Goal: Feedback & Contribution: Contribute content

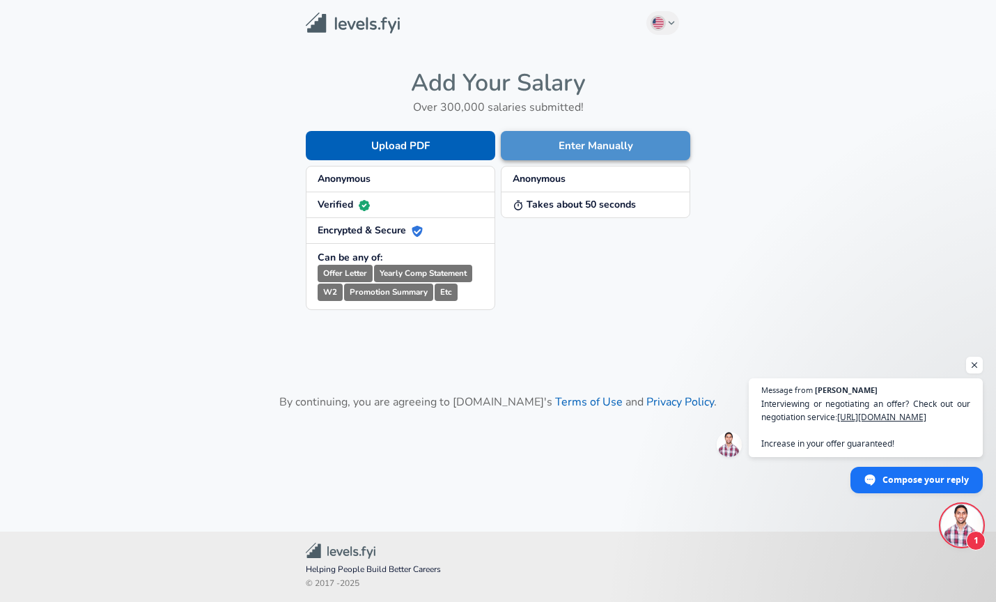
click at [543, 143] on button "Enter Manually" at bounding box center [596, 145] width 190 height 29
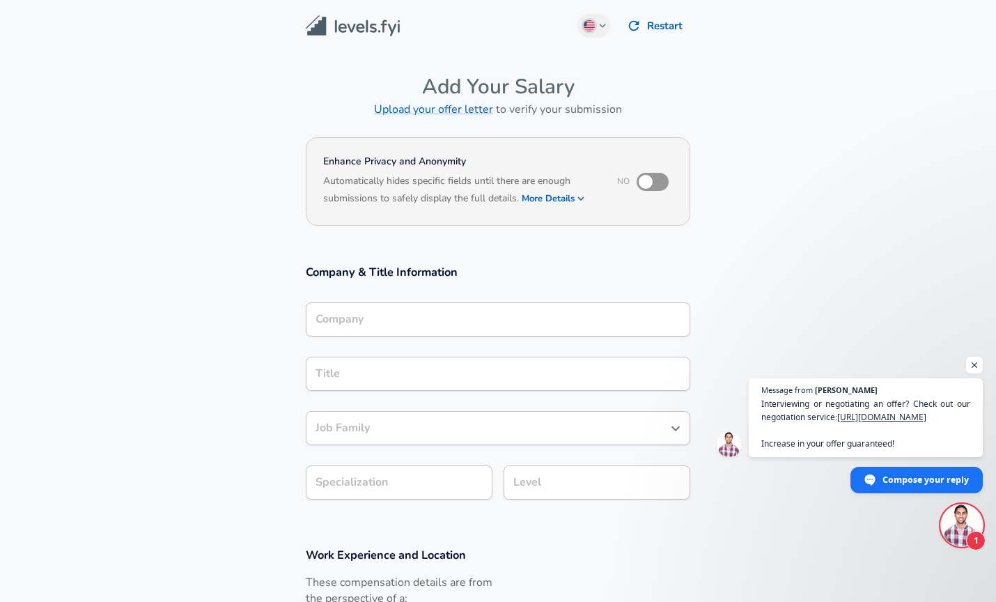
click at [470, 318] on input "Company" at bounding box center [498, 320] width 372 height 22
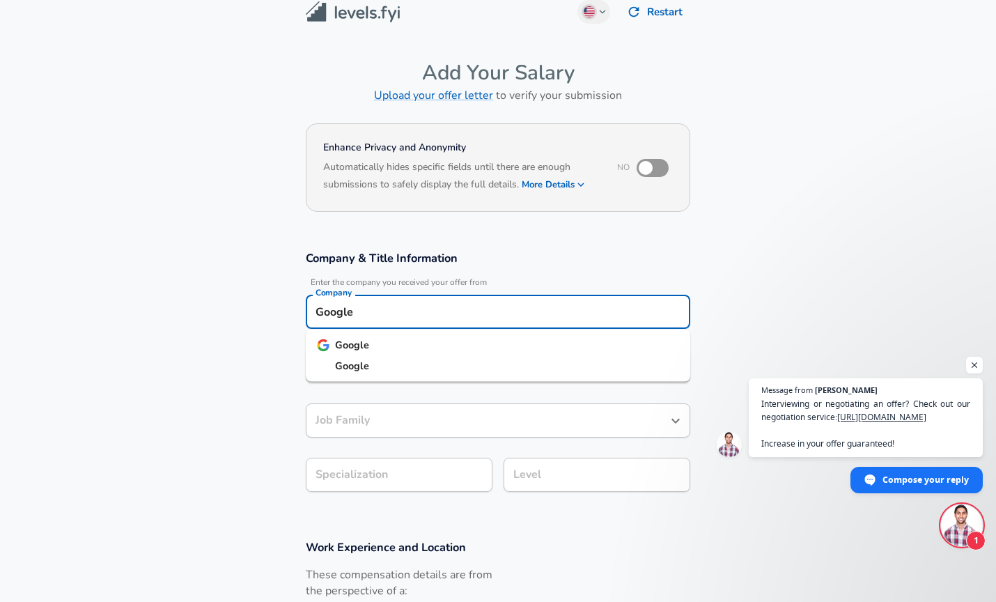
click at [340, 335] on li "Google" at bounding box center [498, 345] width 385 height 21
click at [378, 378] on div "Title" at bounding box center [498, 366] width 385 height 34
type input "Google"
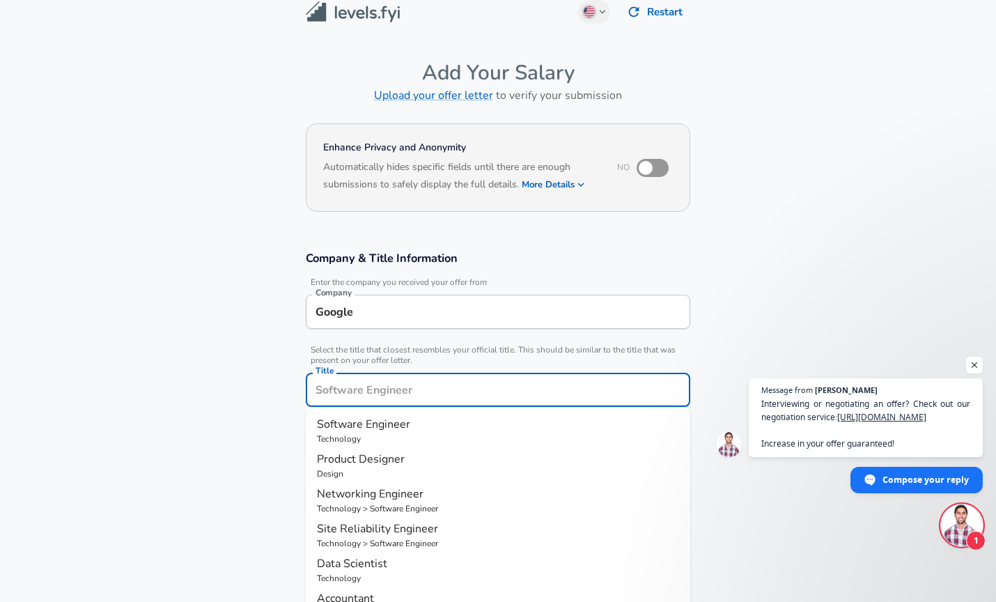
scroll to position [42, 0]
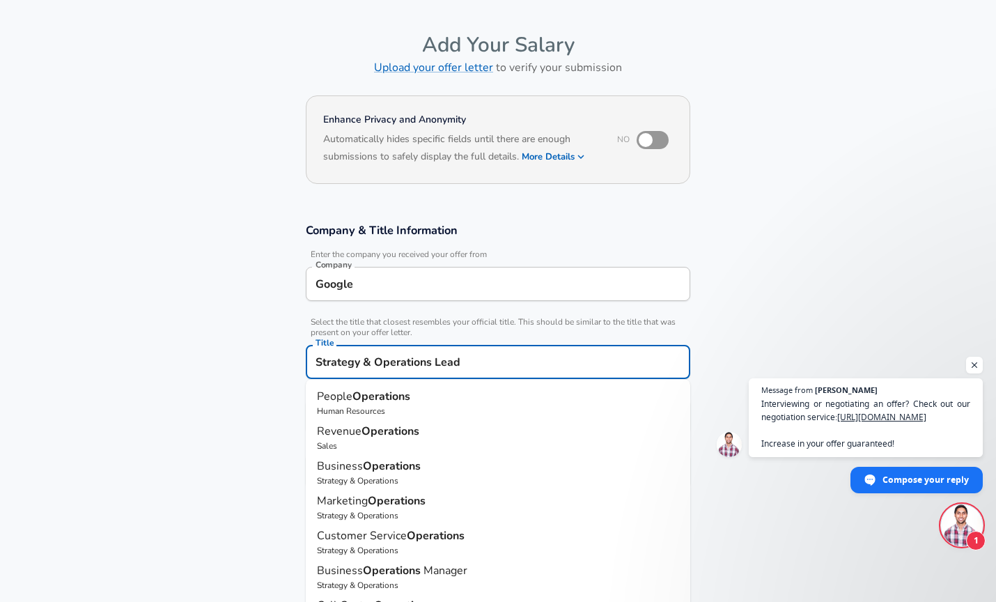
type input "Strategy & Operations Lead"
click at [247, 384] on section "Company & Title Information Enter the company you received your offer from Comp…" at bounding box center [498, 362] width 996 height 313
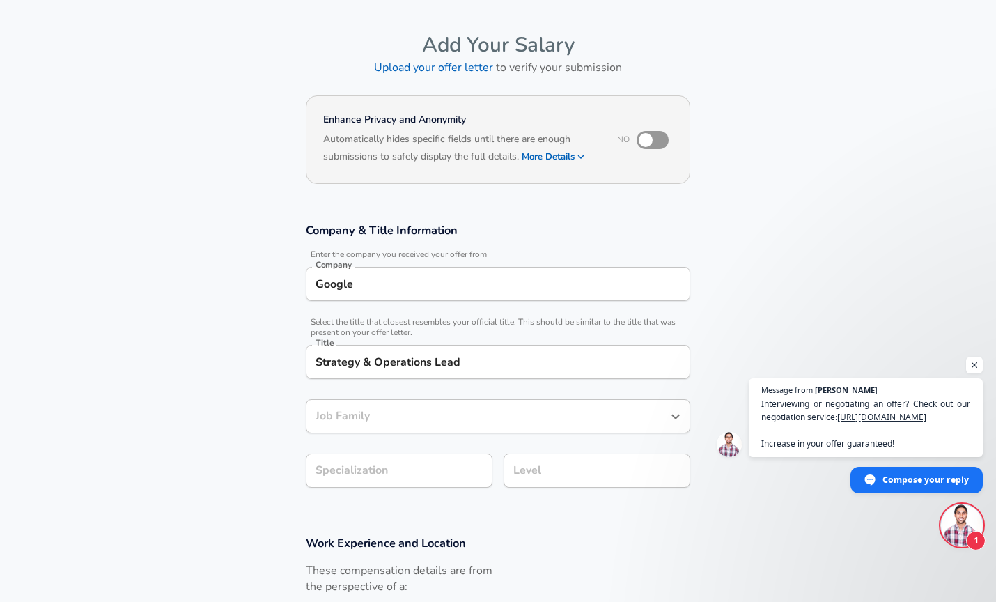
click at [399, 422] on input "Job Family" at bounding box center [487, 417] width 351 height 22
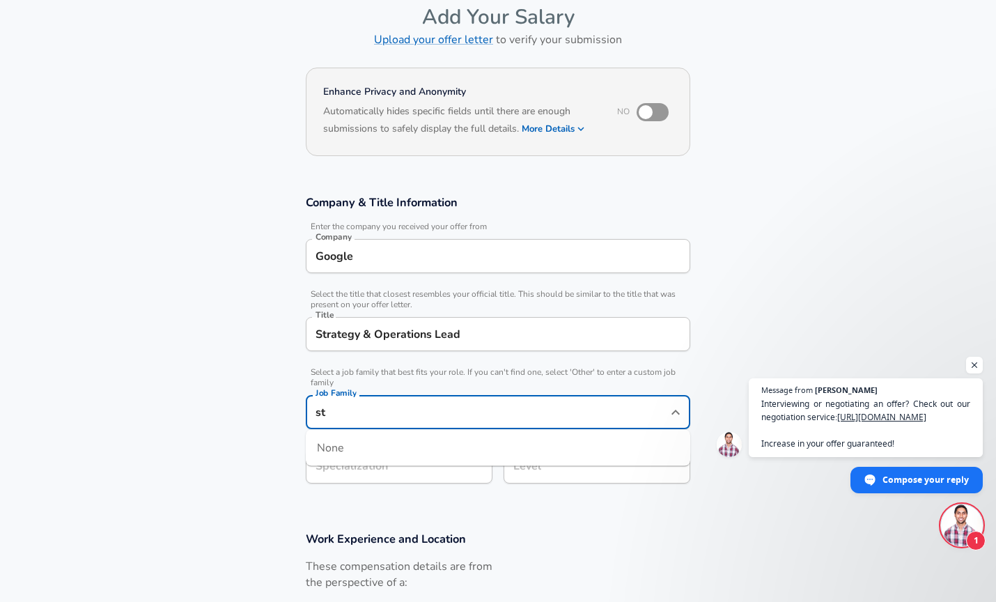
type input "s"
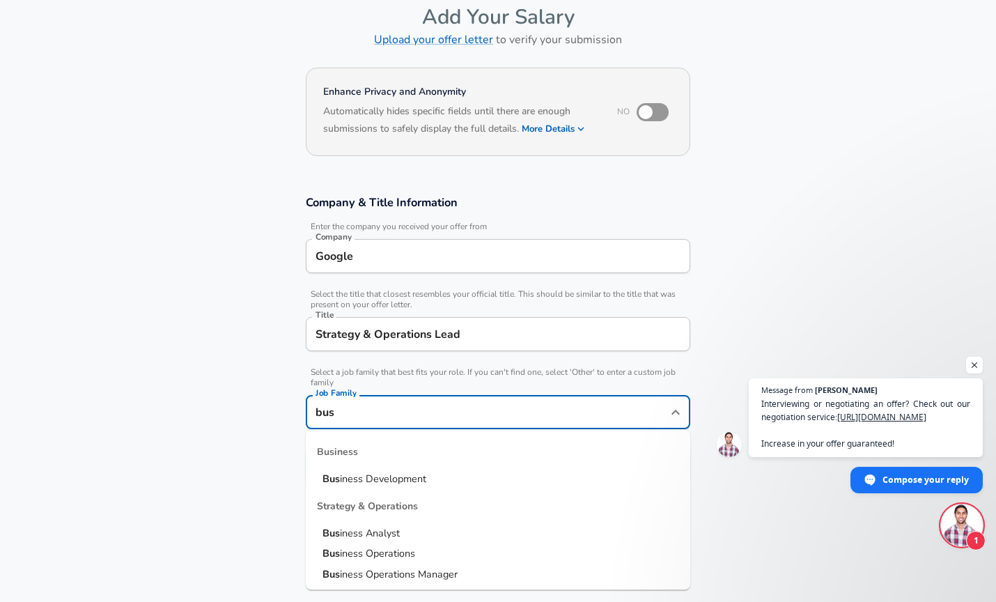
click at [437, 576] on span "iness Operations Manager" at bounding box center [399, 573] width 118 height 14
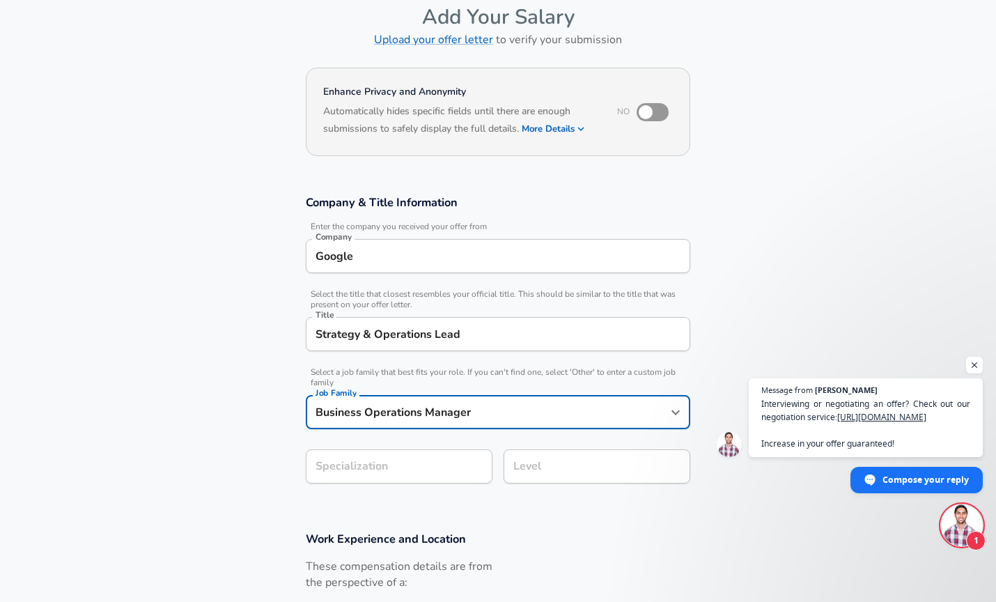
type input "Business Operations Manager"
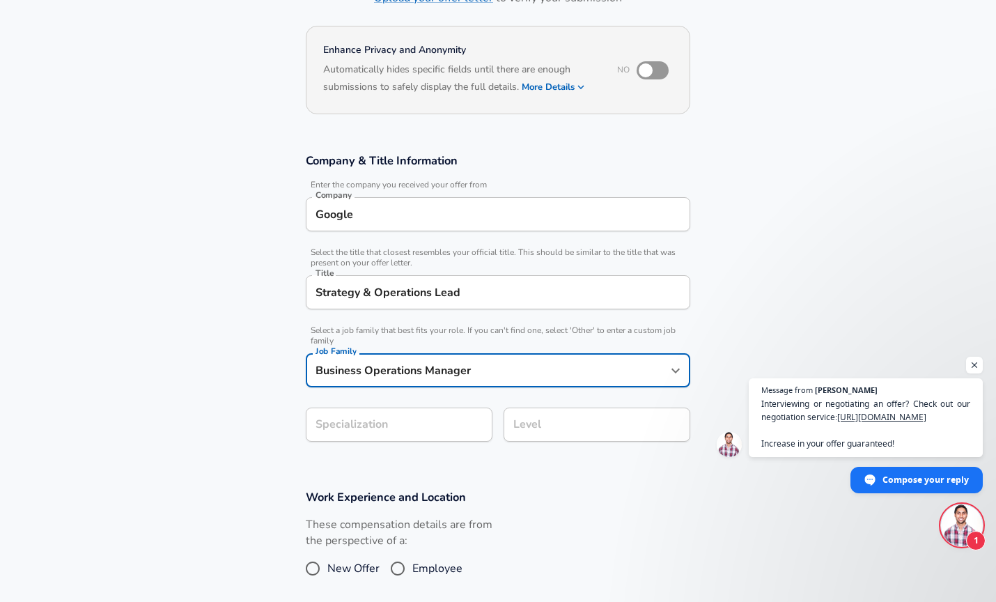
click at [364, 477] on form "Enhance Privacy and Anonymity No Automatically hides specific fields until ther…" at bounding box center [498, 370] width 996 height 696
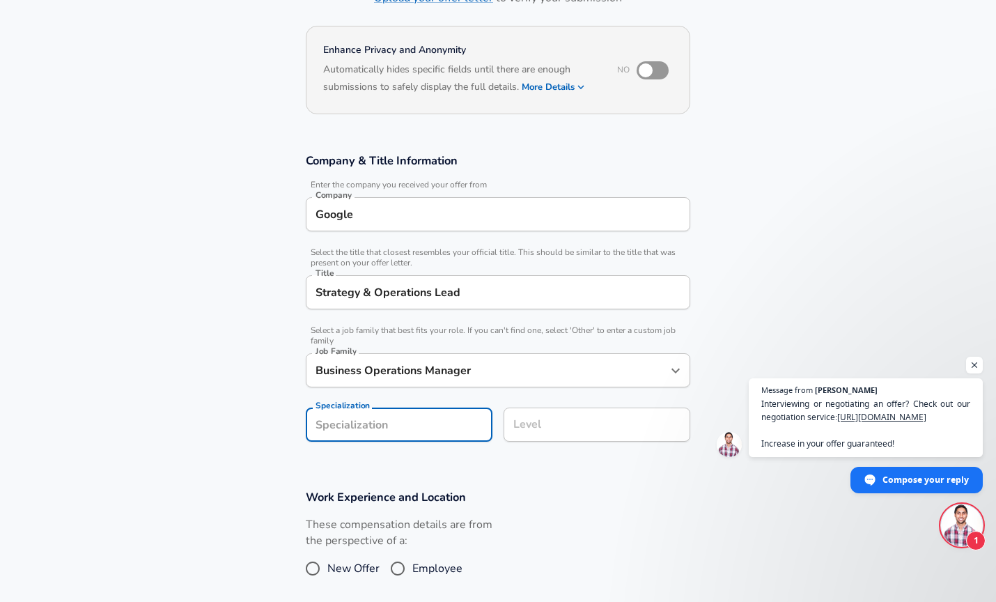
click at [229, 518] on section "Work Experience and Location These compensation details are from the perspectiv…" at bounding box center [498, 542] width 996 height 139
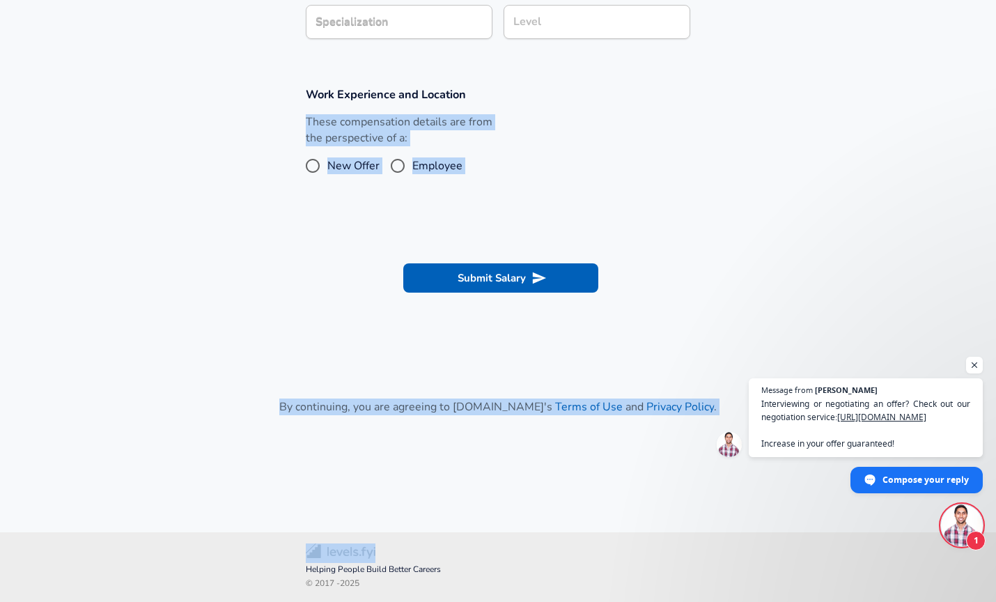
drag, startPoint x: 229, startPoint y: 518, endPoint x: 233, endPoint y: 511, distance: 8.1
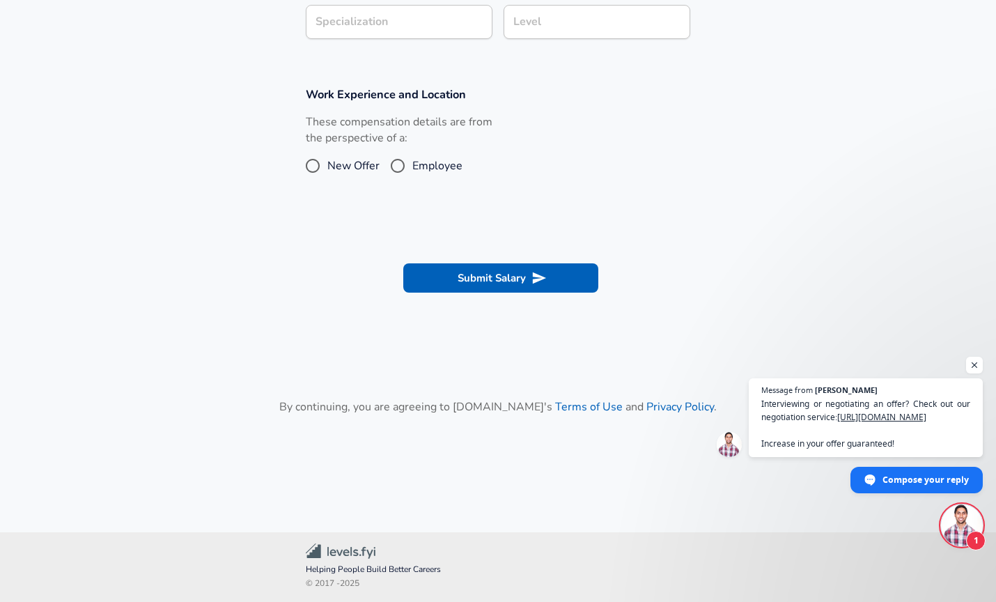
click at [284, 247] on section "Submit Salary" at bounding box center [498, 276] width 996 height 78
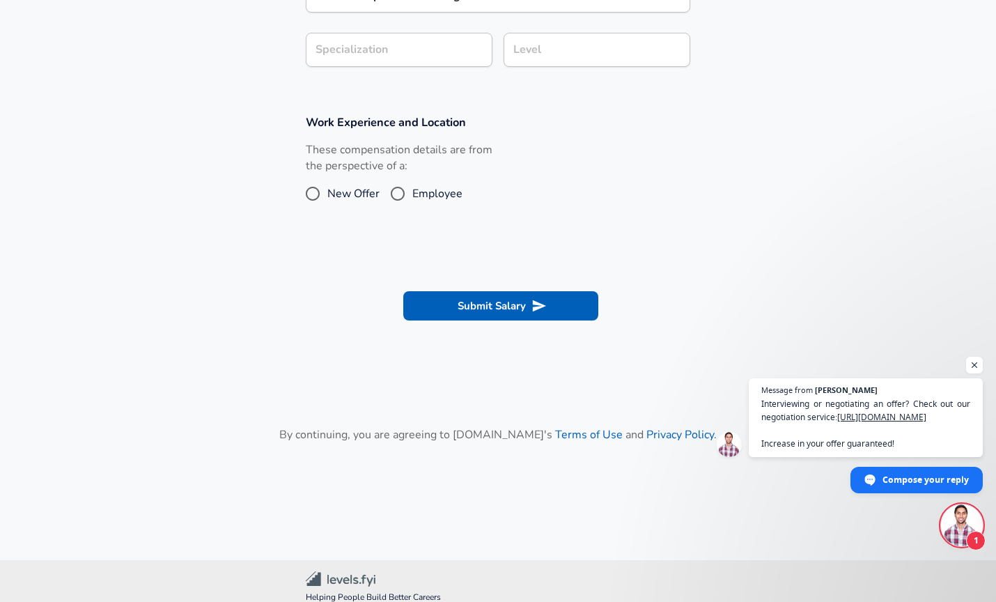
click at [568, 54] on input "Level" at bounding box center [597, 50] width 174 height 22
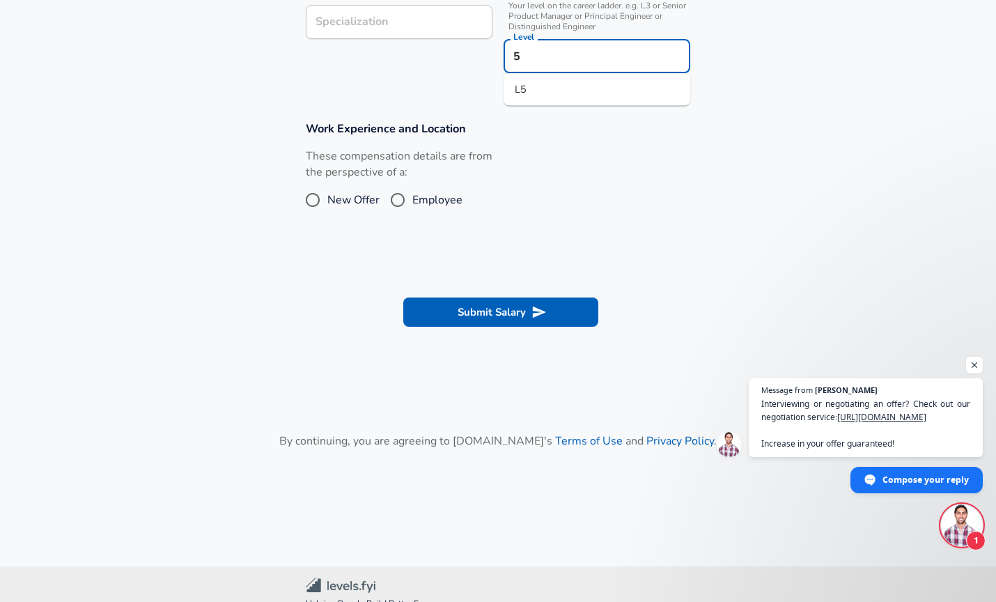
type input "5"
click at [483, 196] on div "New Offer Employee" at bounding box center [399, 200] width 187 height 22
click at [413, 201] on span "Employee" at bounding box center [437, 200] width 50 height 17
click at [412, 201] on input "Employee" at bounding box center [397, 200] width 29 height 22
radio input "true"
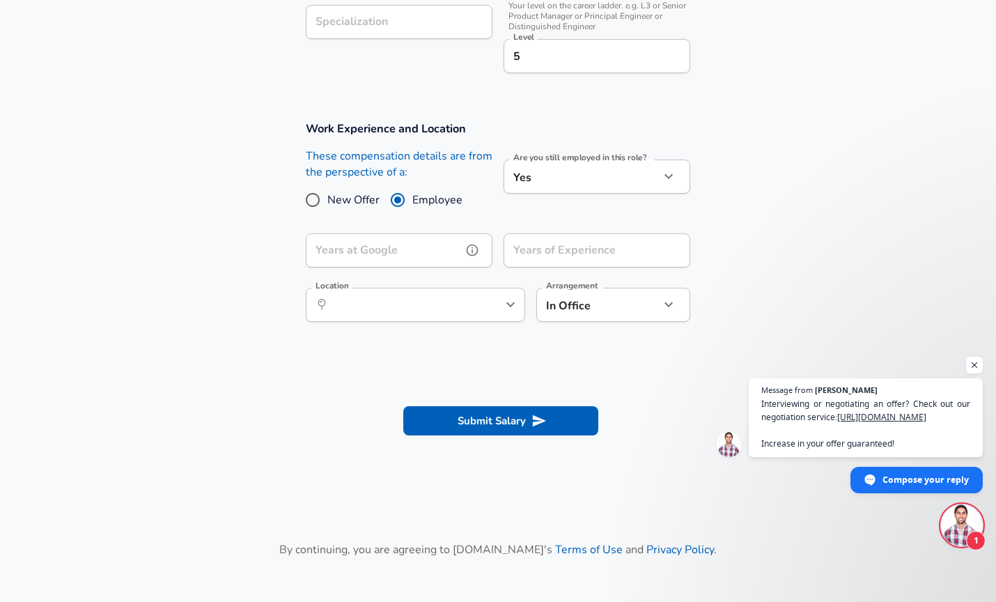
click at [454, 256] on input "Years at Google" at bounding box center [384, 250] width 156 height 34
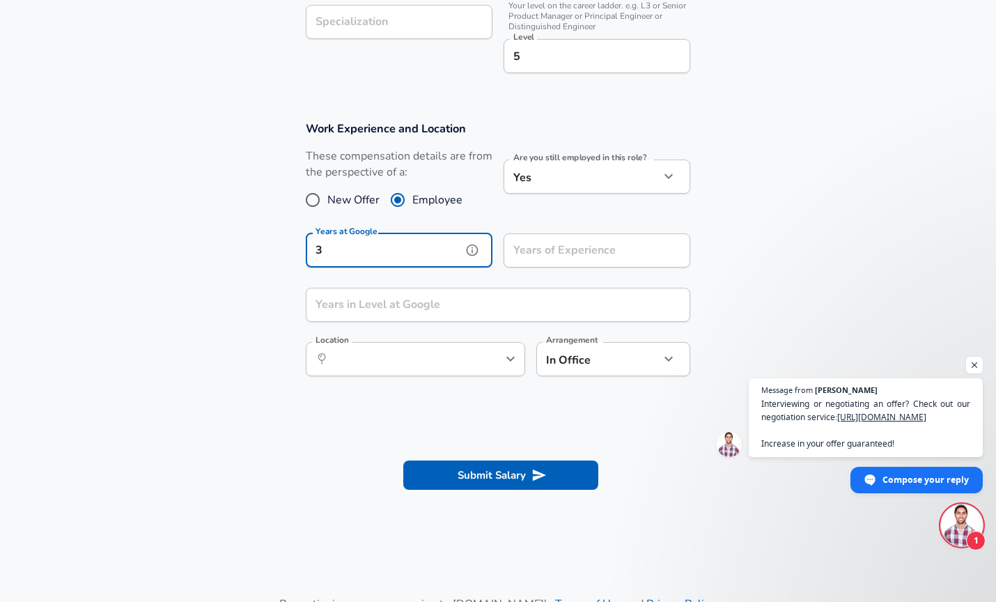
type input "3"
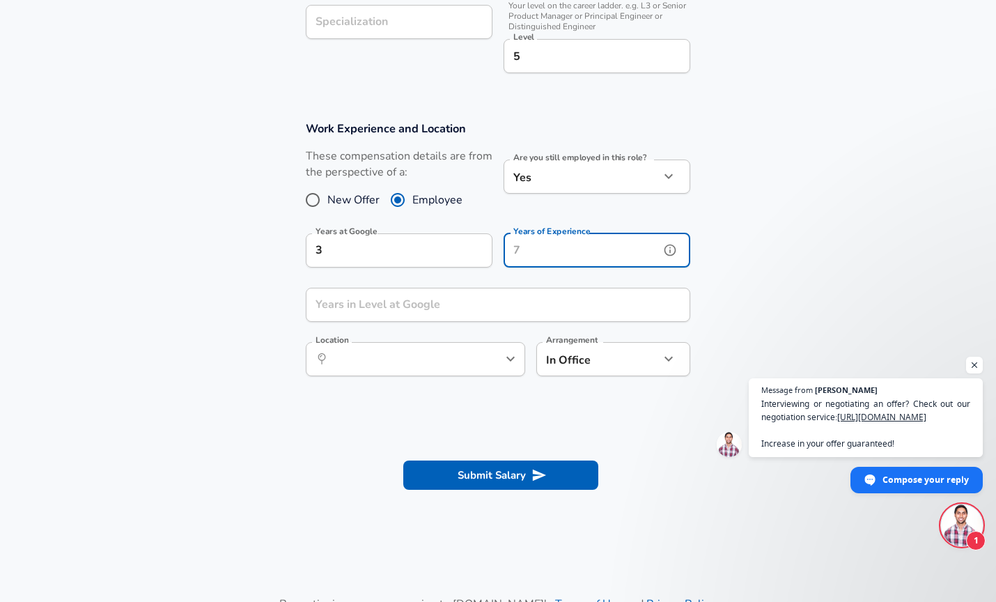
click at [576, 242] on input "Years of Experience" at bounding box center [582, 250] width 156 height 34
type input "12"
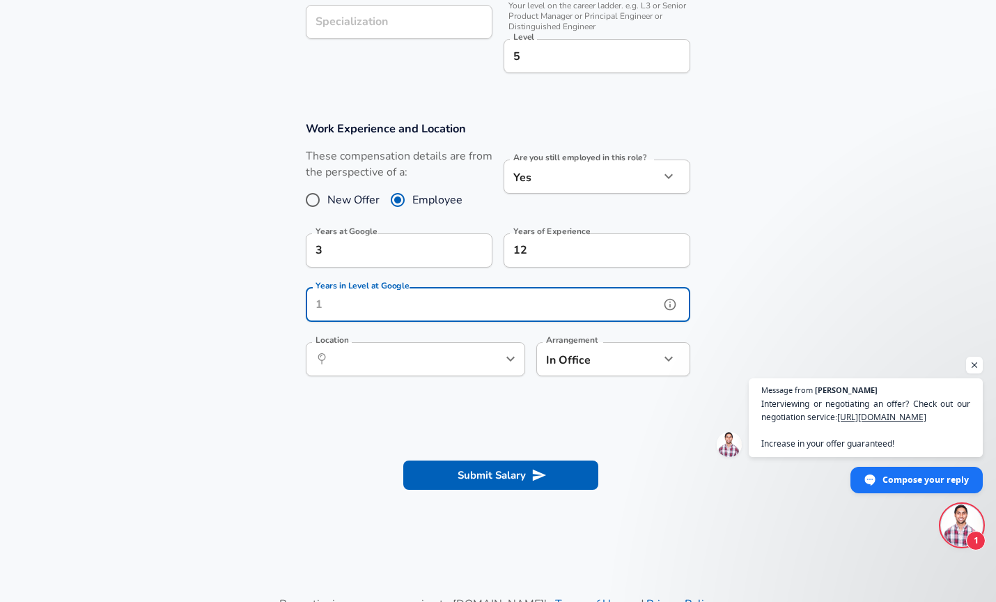
click at [487, 316] on input "Years in Level at Google" at bounding box center [483, 305] width 354 height 34
type input "3"
click at [467, 364] on input "Location" at bounding box center [400, 359] width 143 height 22
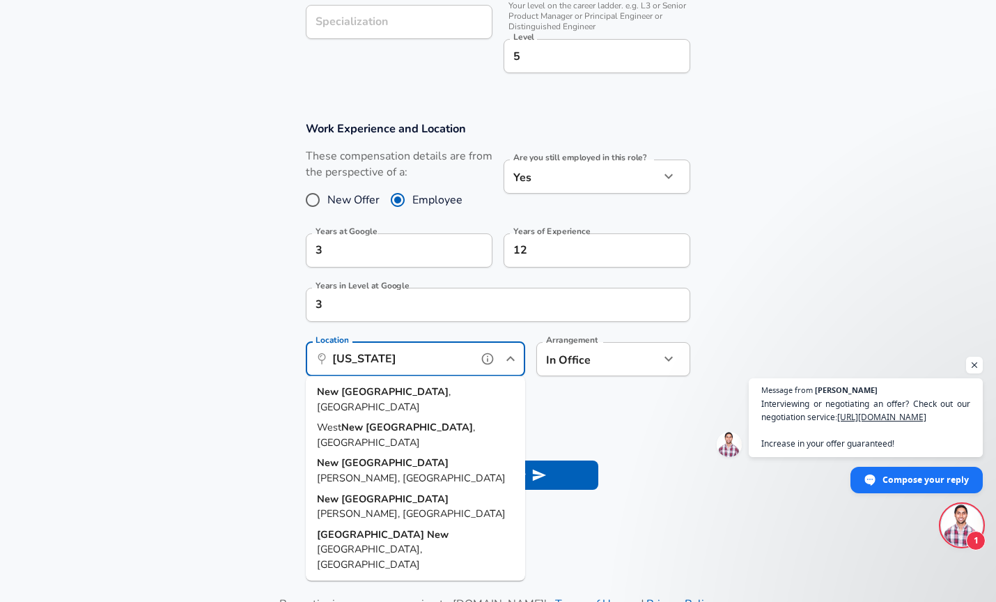
click at [403, 394] on li "[GEOGRAPHIC_DATA] , [GEOGRAPHIC_DATA]" at bounding box center [415, 400] width 219 height 36
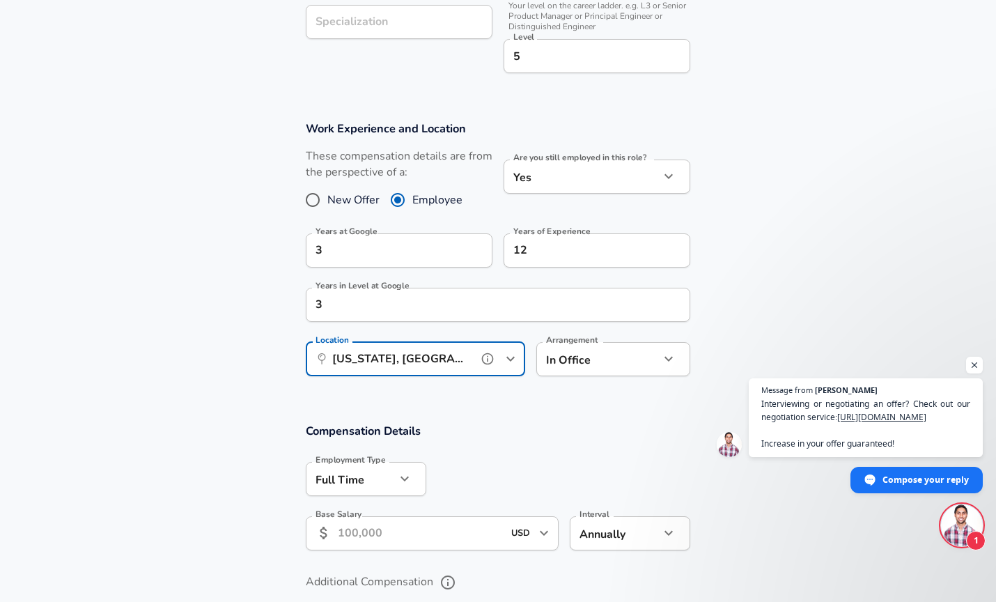
type input "[US_STATE], [GEOGRAPHIC_DATA]"
click at [617, 433] on h3 "Compensation Details" at bounding box center [498, 431] width 385 height 16
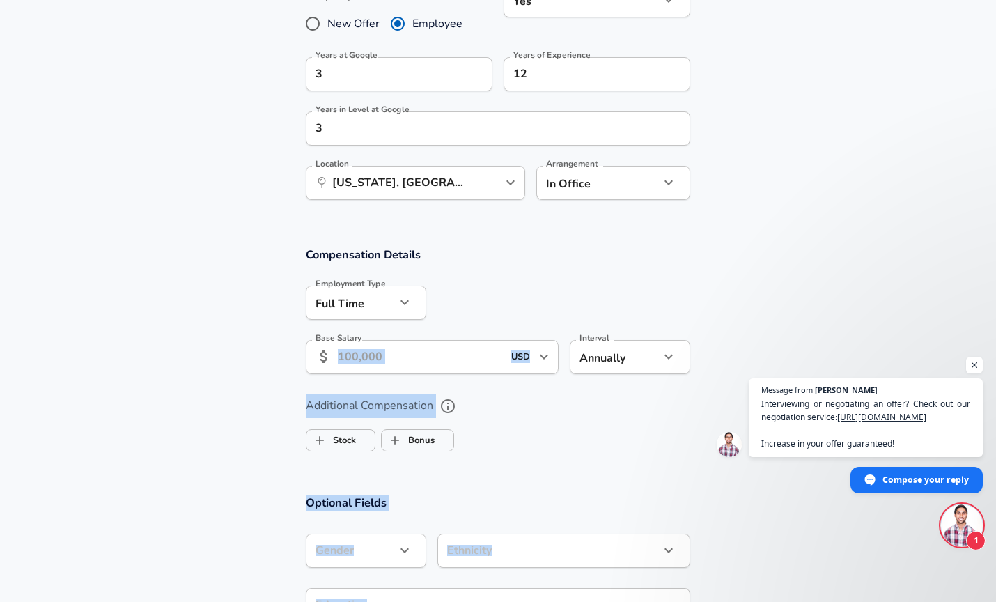
scroll to position [791, 0]
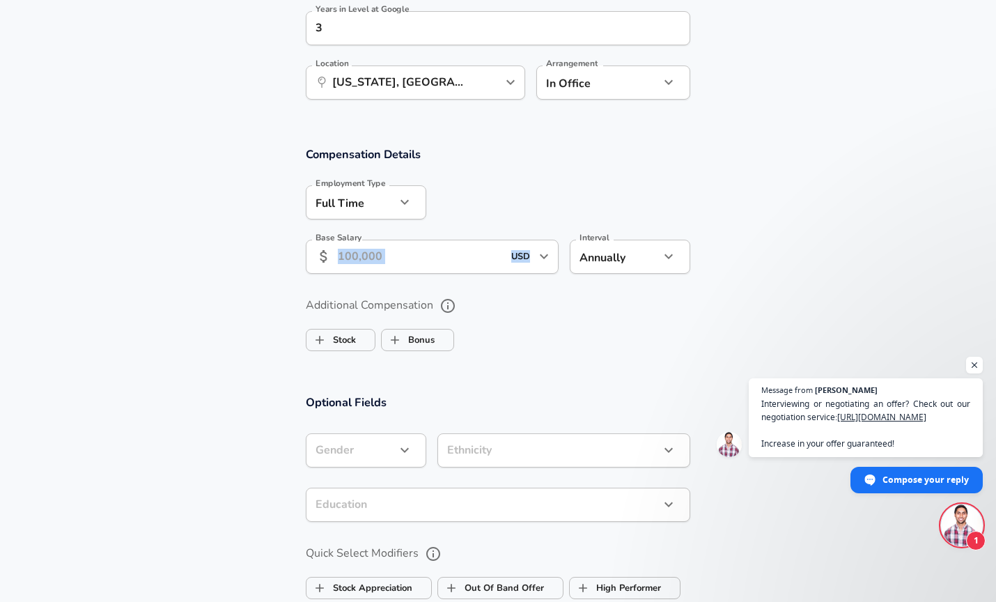
drag, startPoint x: 617, startPoint y: 433, endPoint x: 577, endPoint y: 265, distance: 172.6
click at [577, 265] on div "Compensation Details Employment Type [DEMOGRAPHIC_DATA] full_time Employment Ty…" at bounding box center [498, 214] width 418 height 137
click at [481, 203] on div at bounding box center [558, 201] width 264 height 54
click at [403, 258] on input "Base Salary" at bounding box center [420, 257] width 165 height 34
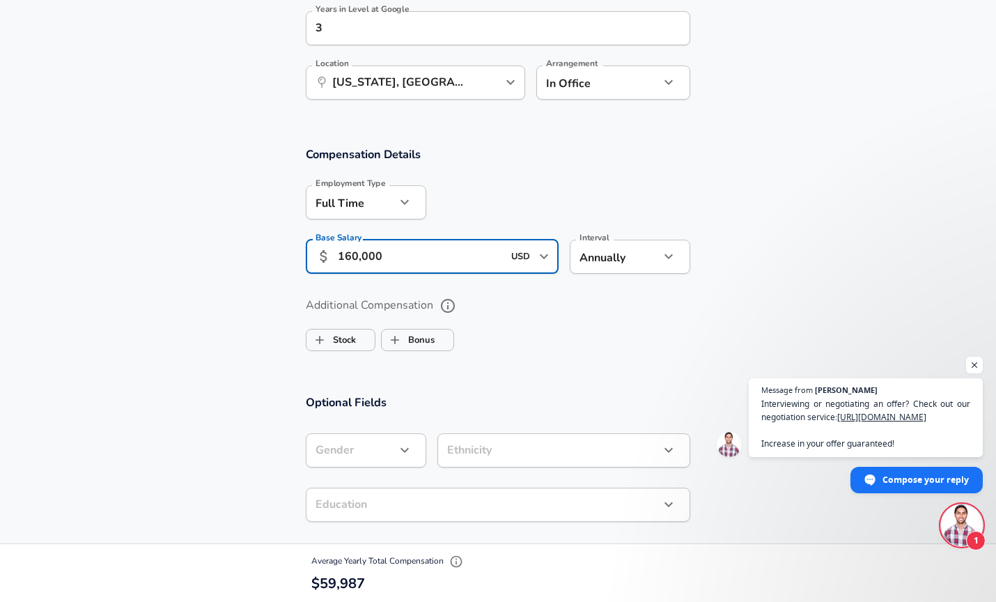
type input "160,000"
click at [257, 346] on section "Additional Compensation Stock Bonus" at bounding box center [498, 320] width 996 height 74
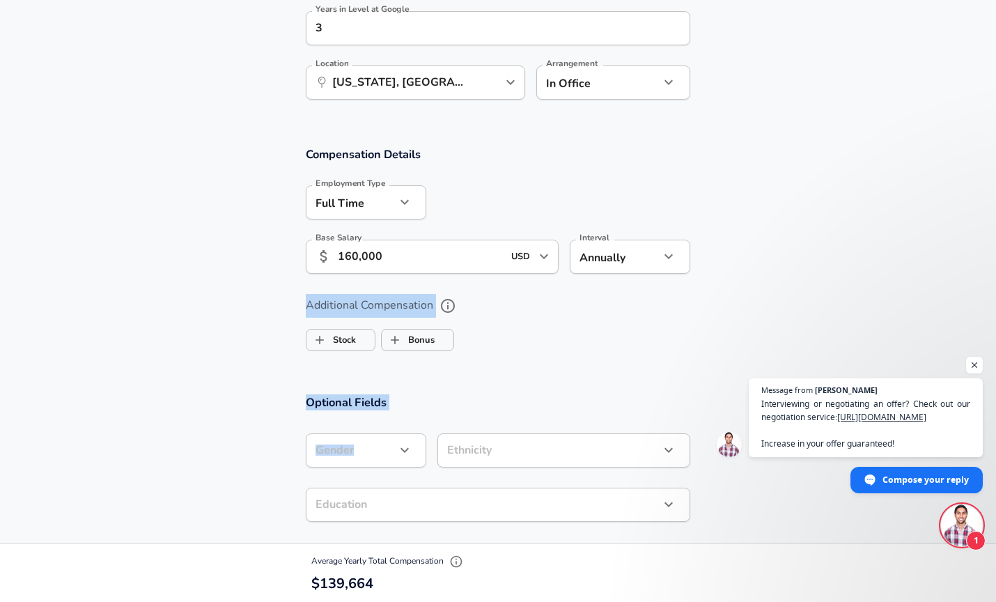
drag, startPoint x: 257, startPoint y: 346, endPoint x: 261, endPoint y: 440, distance: 94.2
click at [261, 440] on form "Enhance Privacy and Anonymity No Automatically hides specific fields until ther…" at bounding box center [498, 117] width 996 height 1550
click at [347, 340] on label "Stock" at bounding box center [331, 340] width 49 height 26
checkbox input "true"
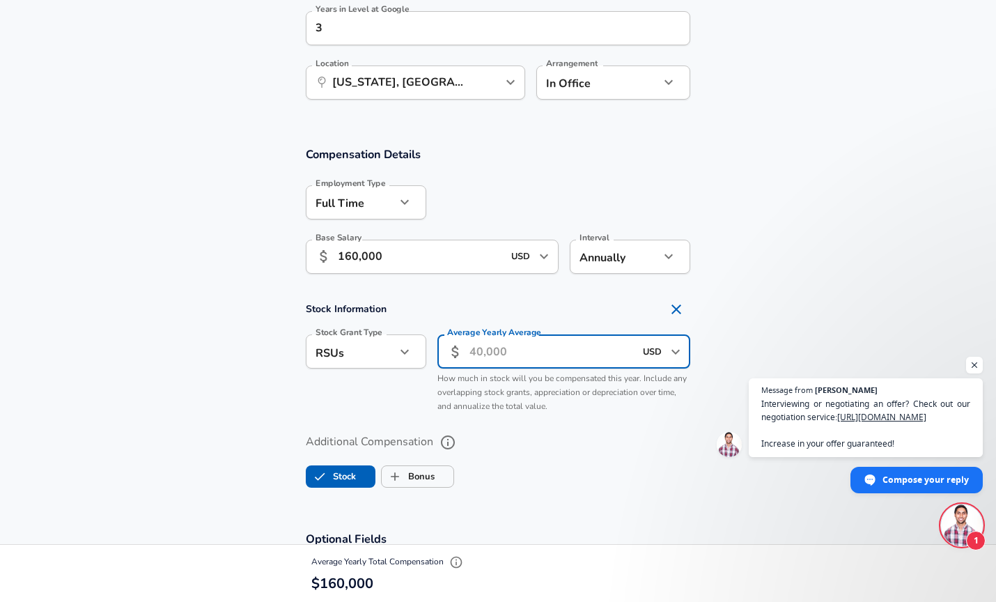
click at [495, 345] on input "Average Yearly Average" at bounding box center [552, 351] width 165 height 34
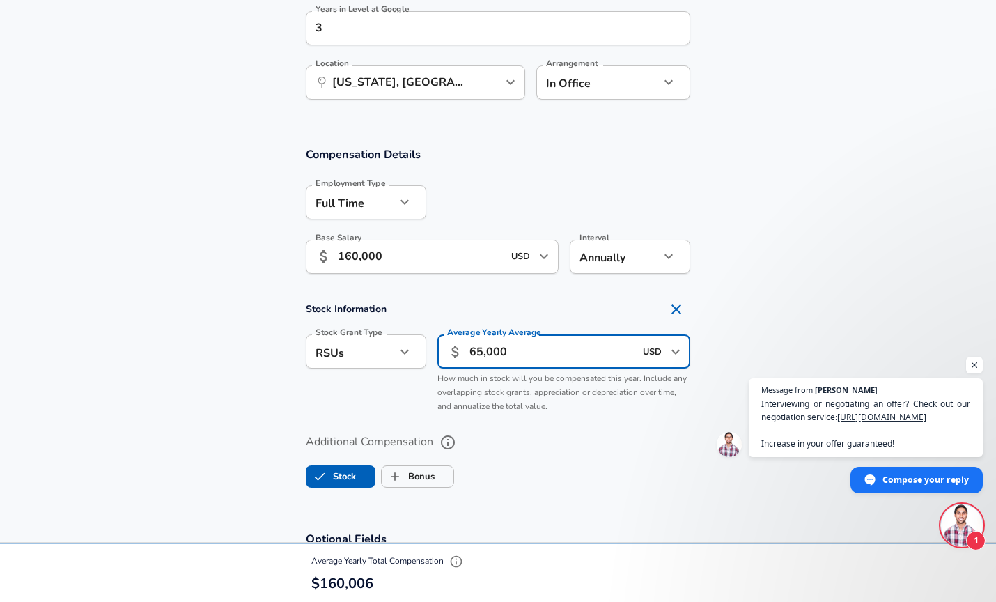
type input "65,000"
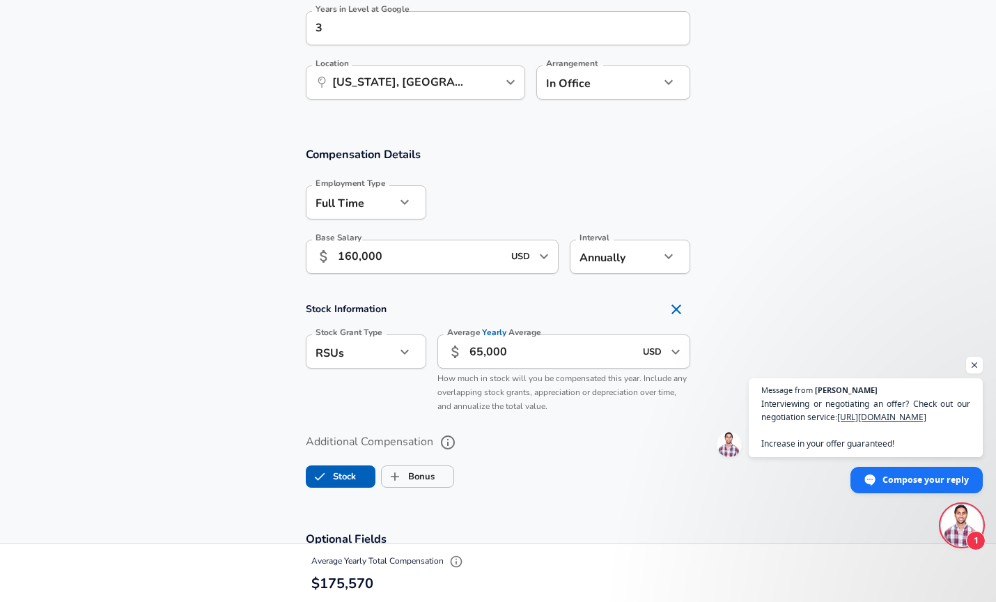
click at [215, 482] on section "Additional Compensation Stock Bonus" at bounding box center [498, 456] width 996 height 74
click at [316, 424] on div "Additional Compensation Stock Bonus" at bounding box center [498, 456] width 418 height 74
click at [412, 473] on label "Bonus" at bounding box center [408, 476] width 53 height 26
checkbox input "true"
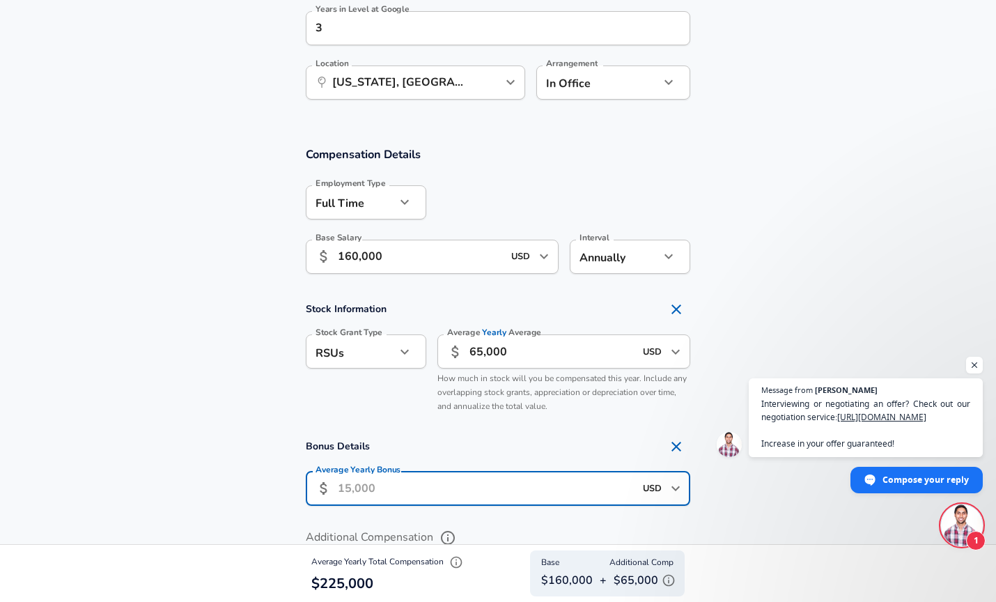
click at [417, 483] on input "Average Yearly Bonus" at bounding box center [486, 489] width 297 height 34
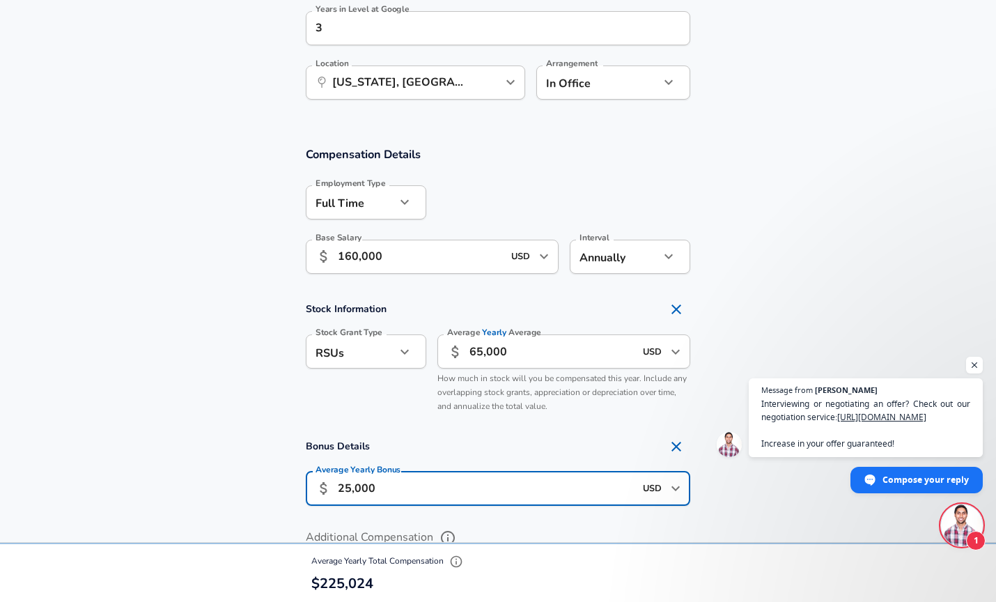
type input "25,000"
click at [206, 381] on section "Stock Information Stock Grant Type RSUs stock Stock Grant Type Average Yearly A…" at bounding box center [498, 357] width 996 height 124
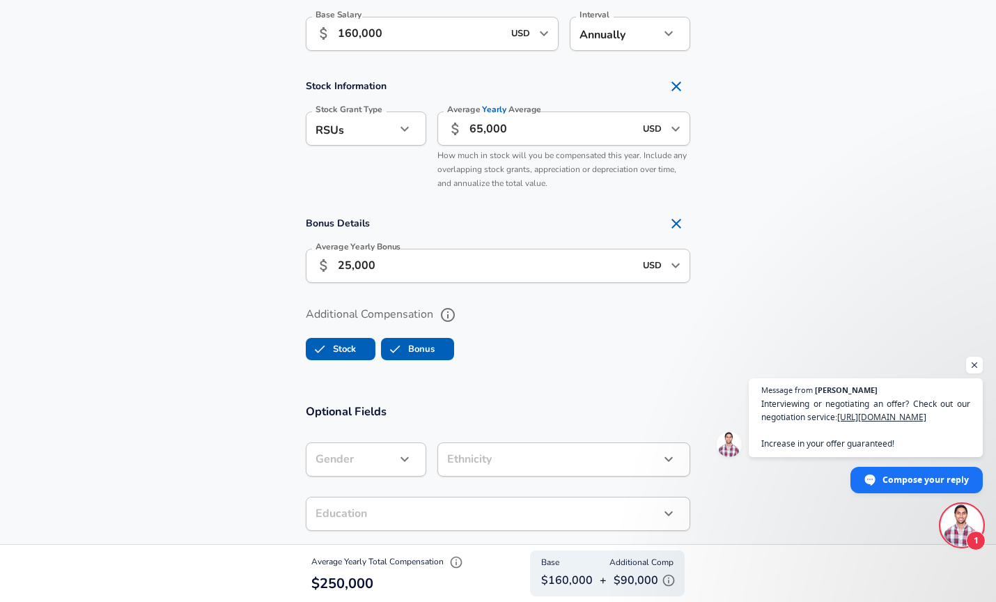
click at [219, 408] on section "Optional Fields Gender ​ Gender Ethnicity ​ Ethnicity Education ​ Education Qui…" at bounding box center [498, 576] width 996 height 377
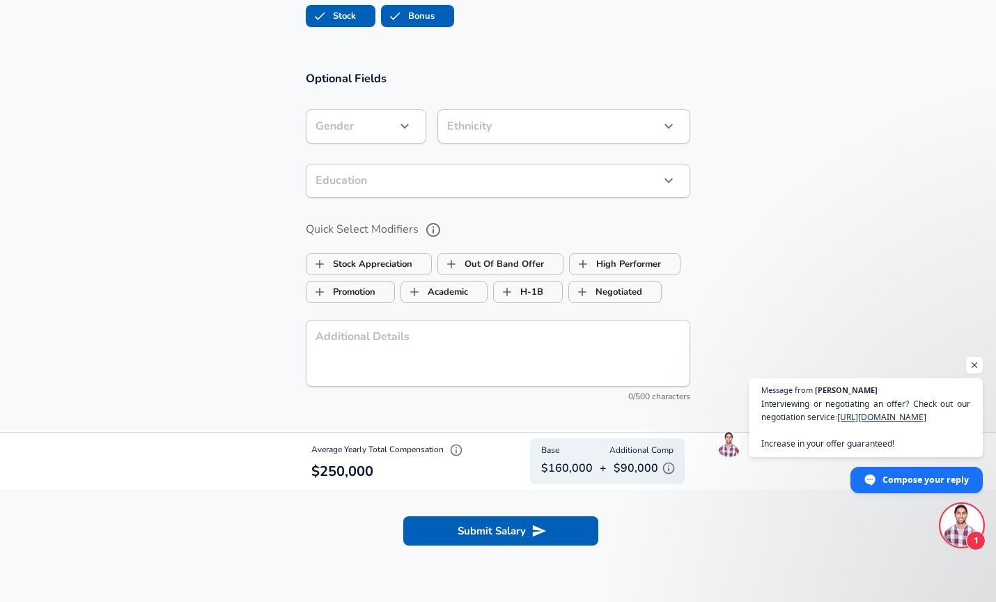
scroll to position [1599, 0]
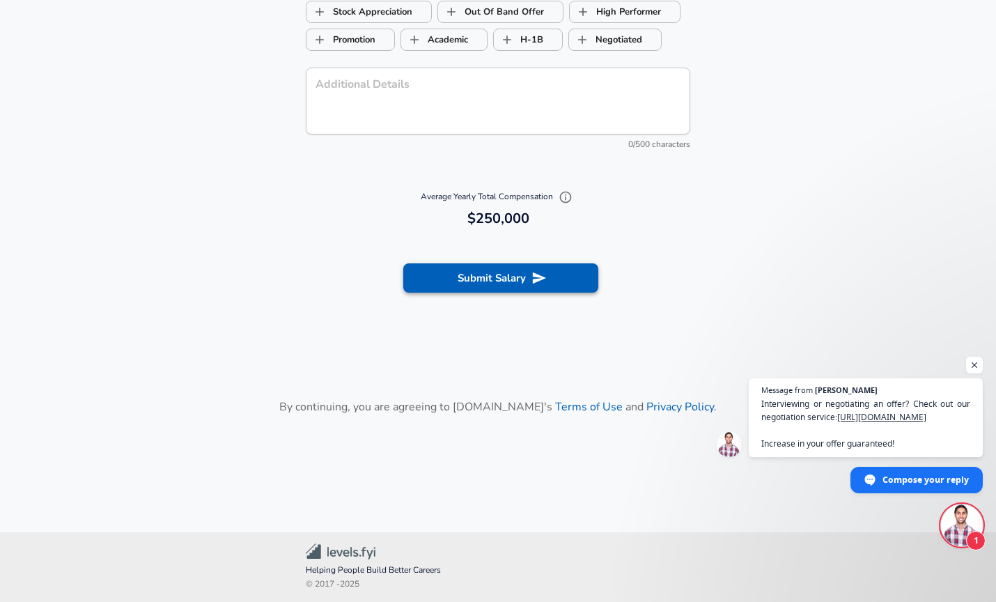
click at [511, 289] on button "Submit Salary" at bounding box center [500, 277] width 195 height 29
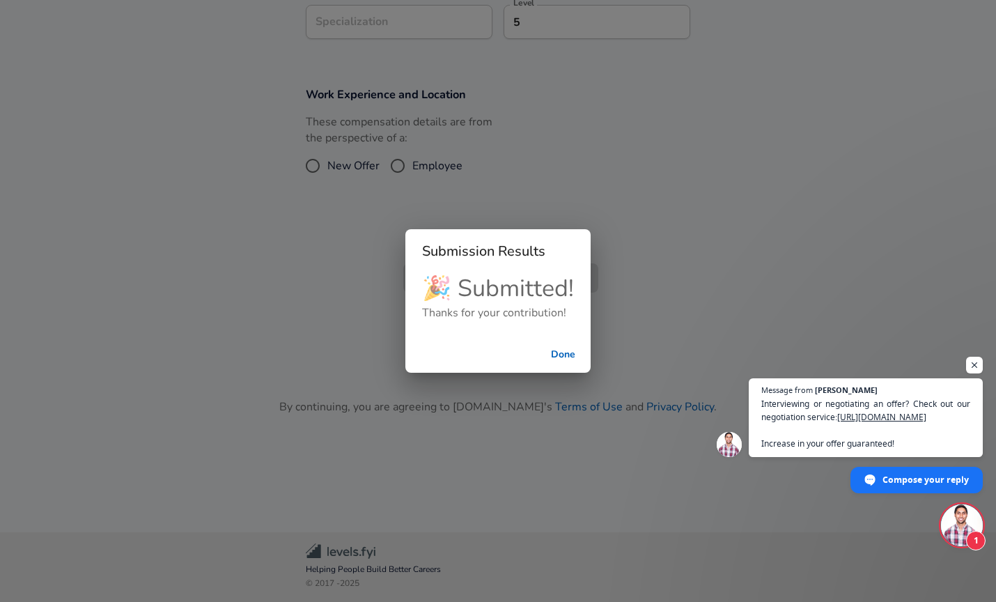
scroll to position [460, 0]
